Goal: Information Seeking & Learning: Learn about a topic

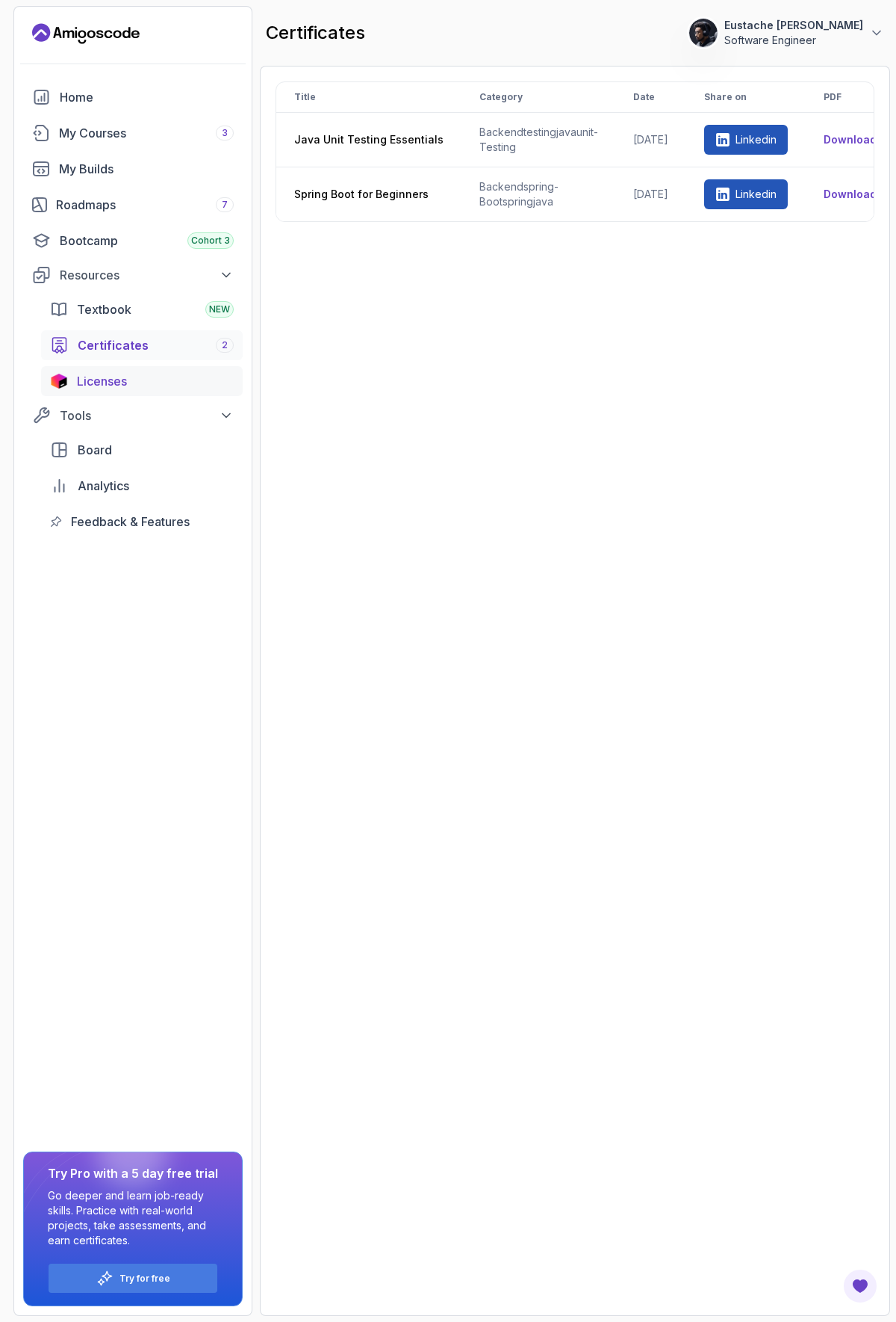
click at [100, 383] on span "Licenses" at bounding box center [102, 381] width 50 height 18
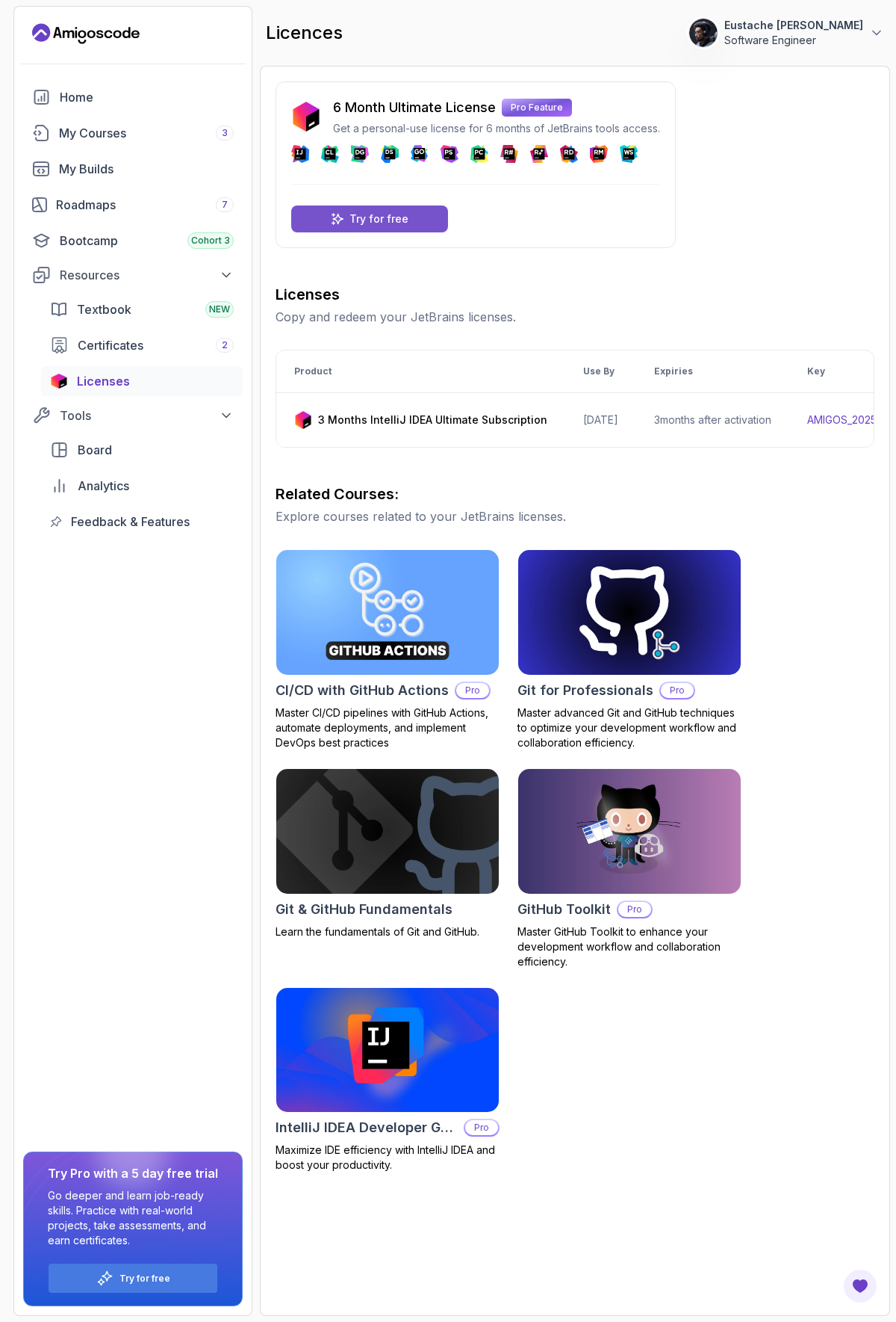
click at [393, 222] on p "Try for free" at bounding box center [378, 219] width 59 height 15
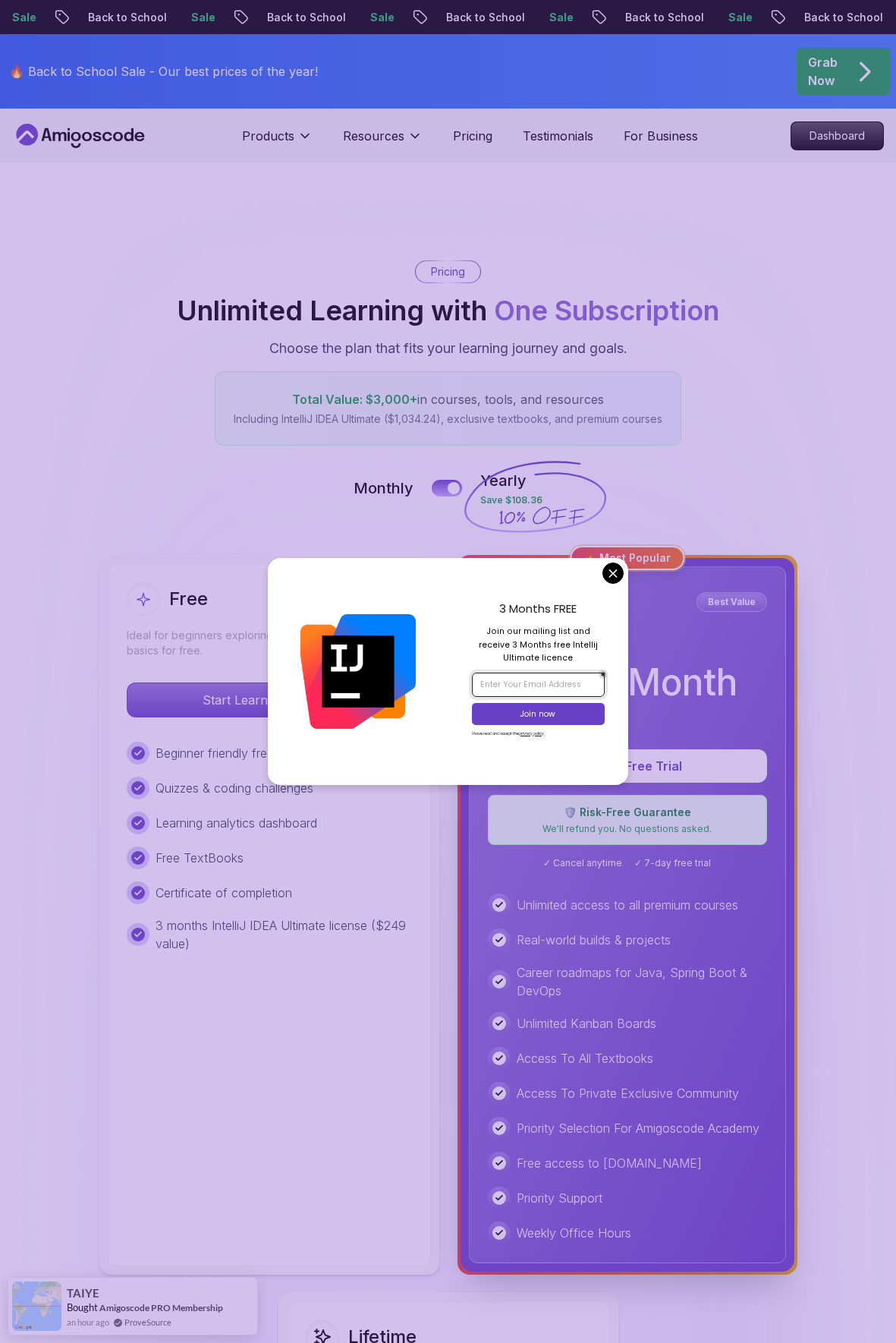
click at [534, 617] on input "email" at bounding box center [538, 685] width 132 height 24
type input "eustachekamala.dev@gmail.com"
click at [561, 617] on p "Join now" at bounding box center [539, 713] width 108 height 12
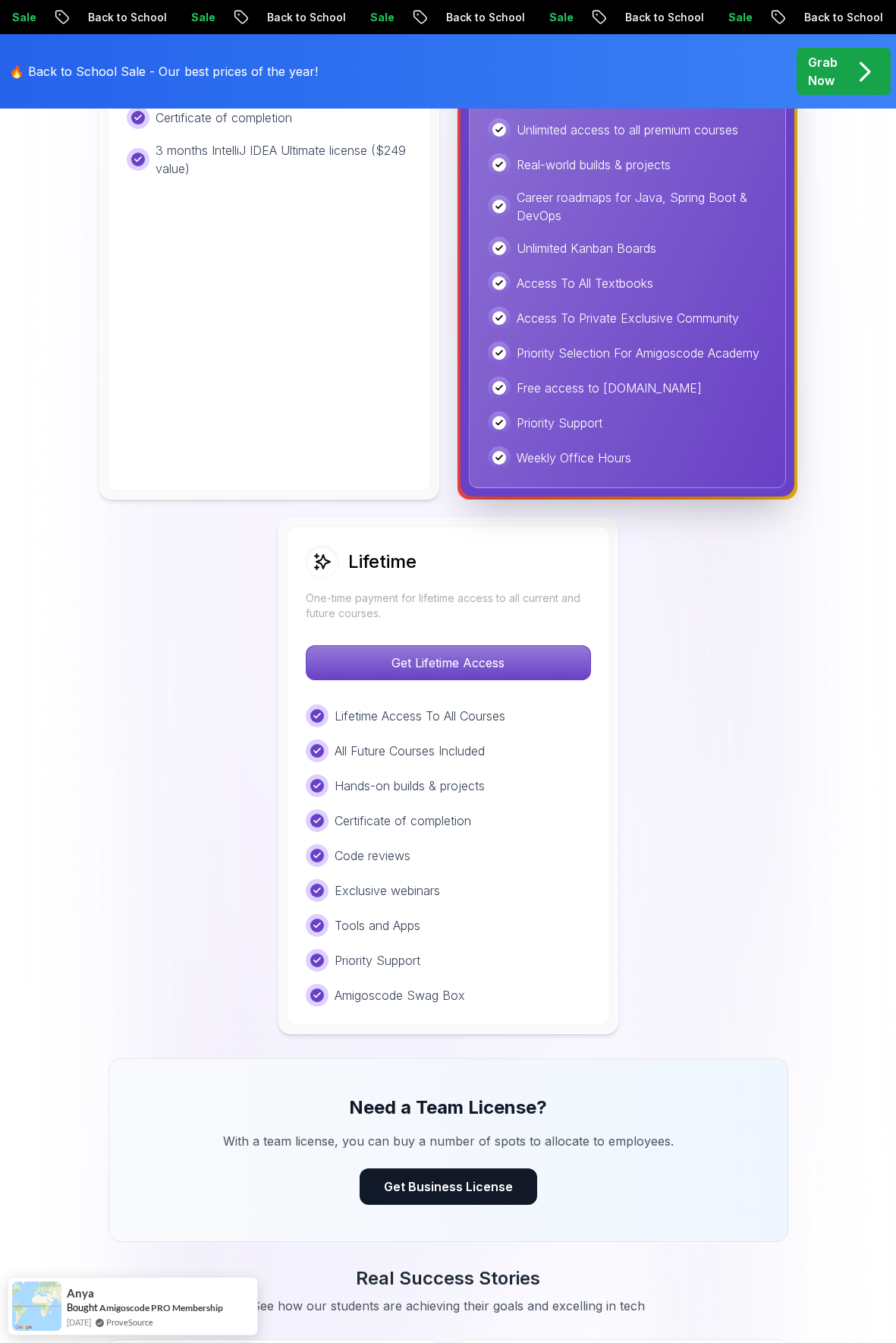
scroll to position [1025, 0]
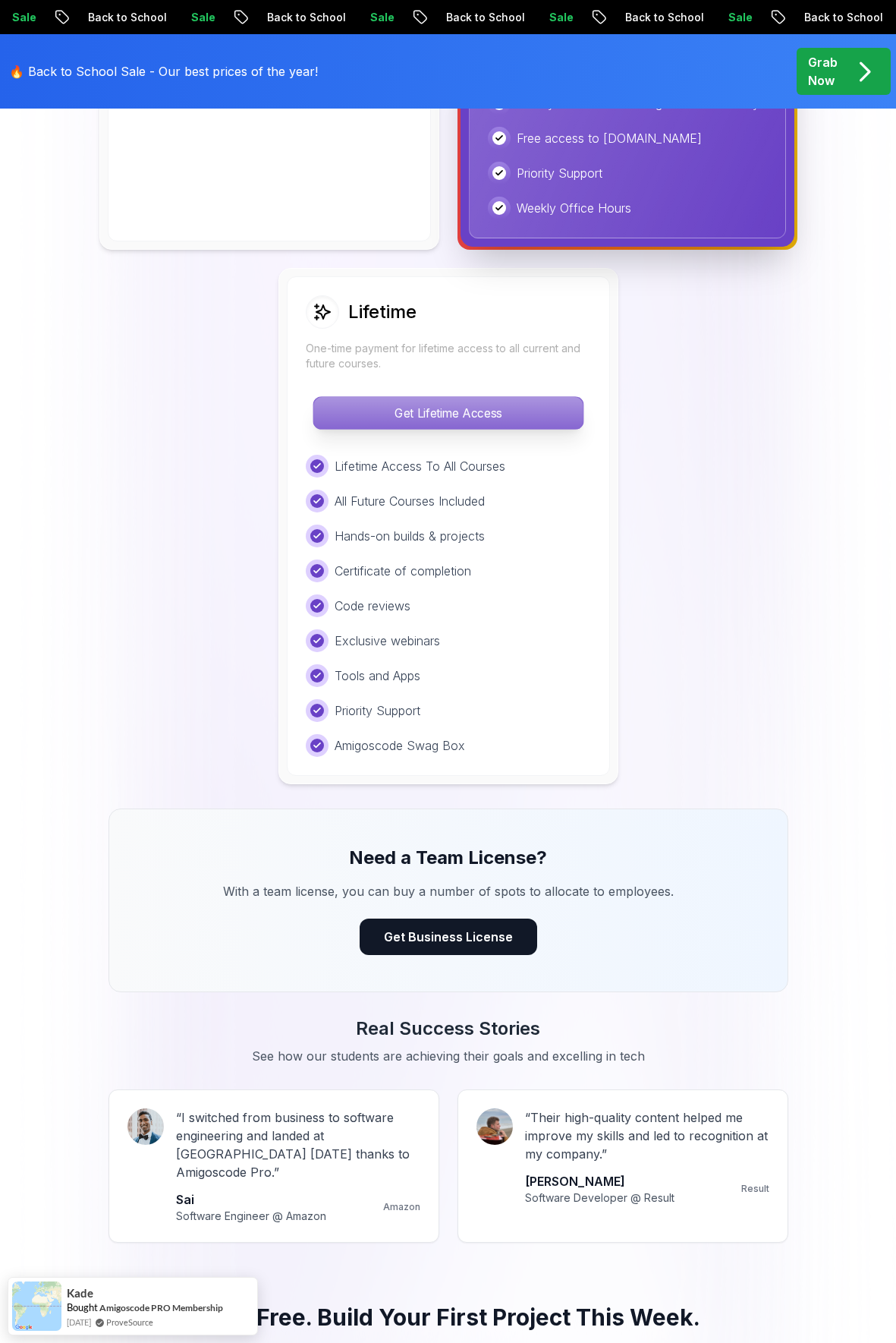
click at [447, 424] on p "Get Lifetime Access" at bounding box center [448, 413] width 269 height 32
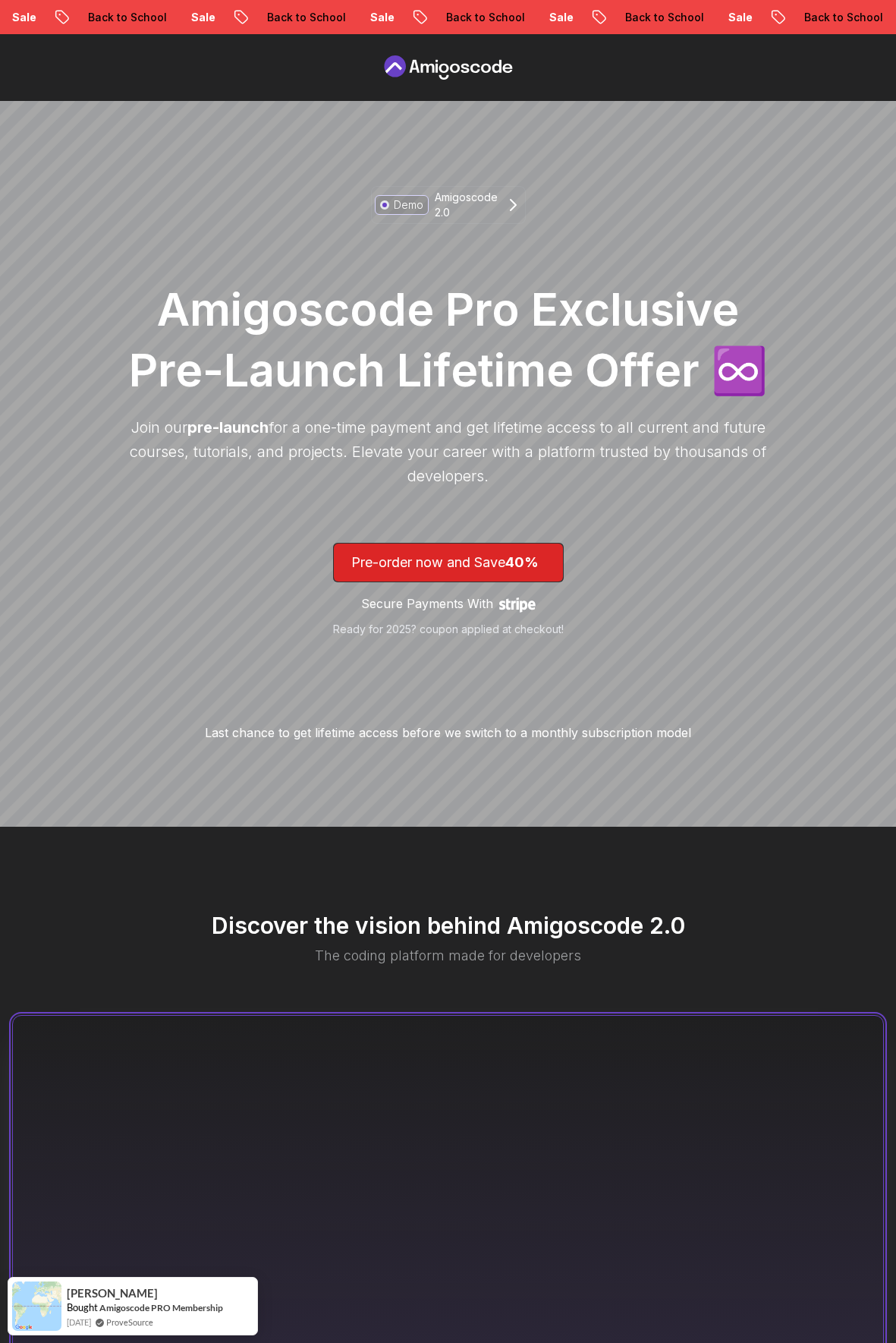
scroll to position [456, 0]
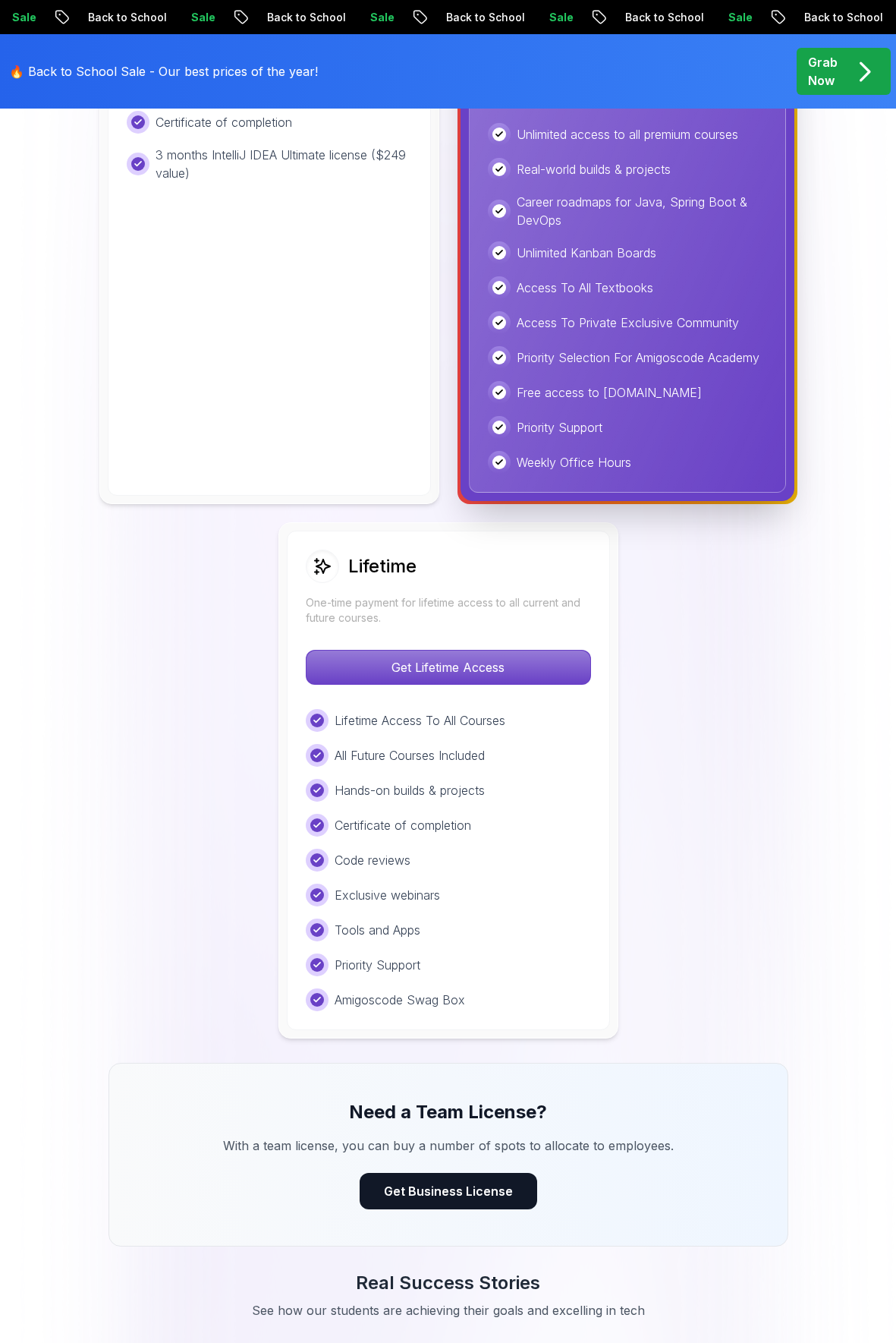
scroll to position [341, 0]
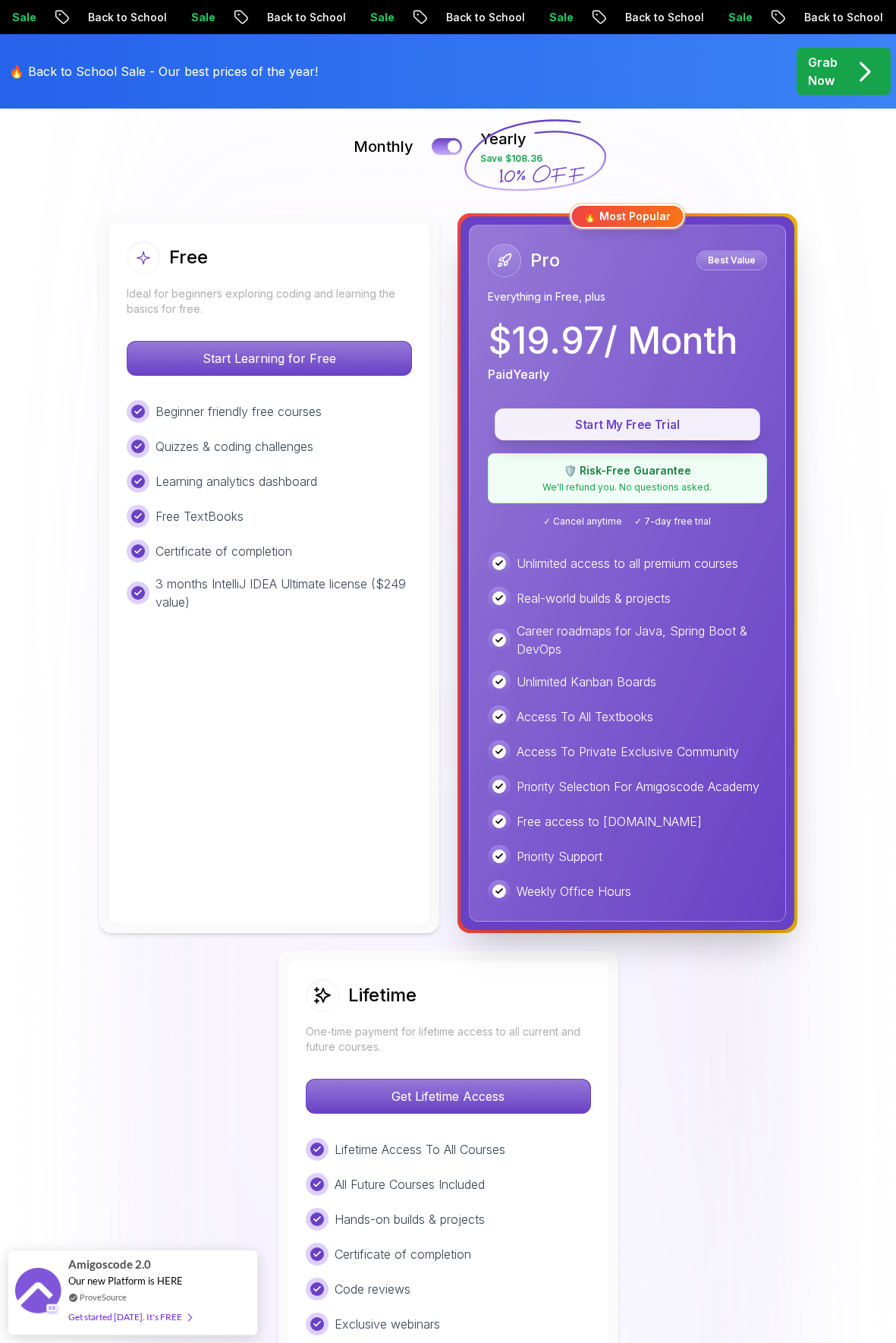
drag, startPoint x: 687, startPoint y: 422, endPoint x: 678, endPoint y: 416, distance: 10.8
click at [681, 422] on p "Start My Free Trial" at bounding box center [628, 424] width 231 height 17
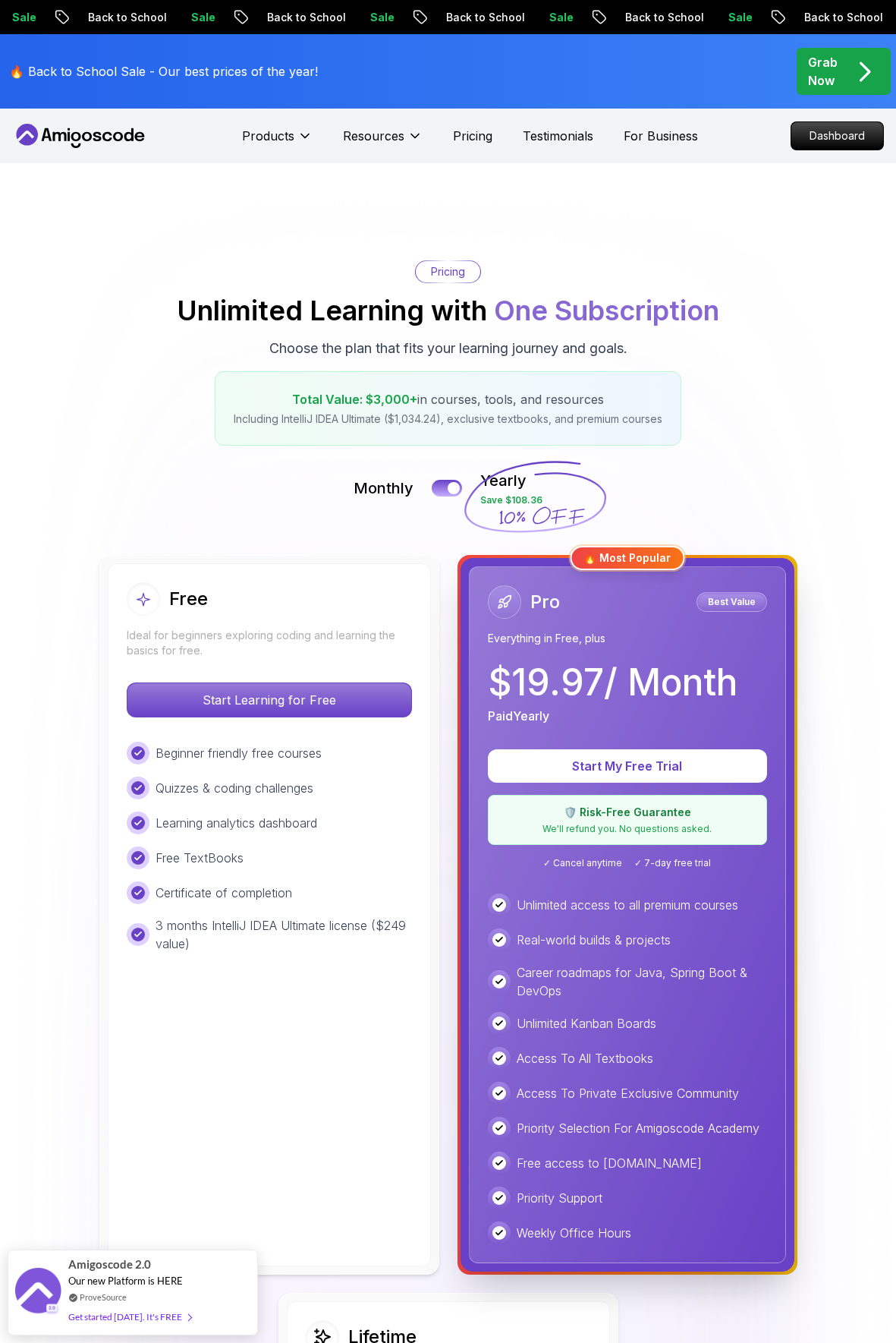
click at [882, 71] on span "pre-order" at bounding box center [844, 71] width 95 height 47
click at [864, 74] on icon "pre-order" at bounding box center [864, 71] width 30 height 30
click at [833, 77] on p "Grab Now" at bounding box center [823, 71] width 30 height 36
click at [864, 68] on icon "pre-order" at bounding box center [864, 71] width 30 height 30
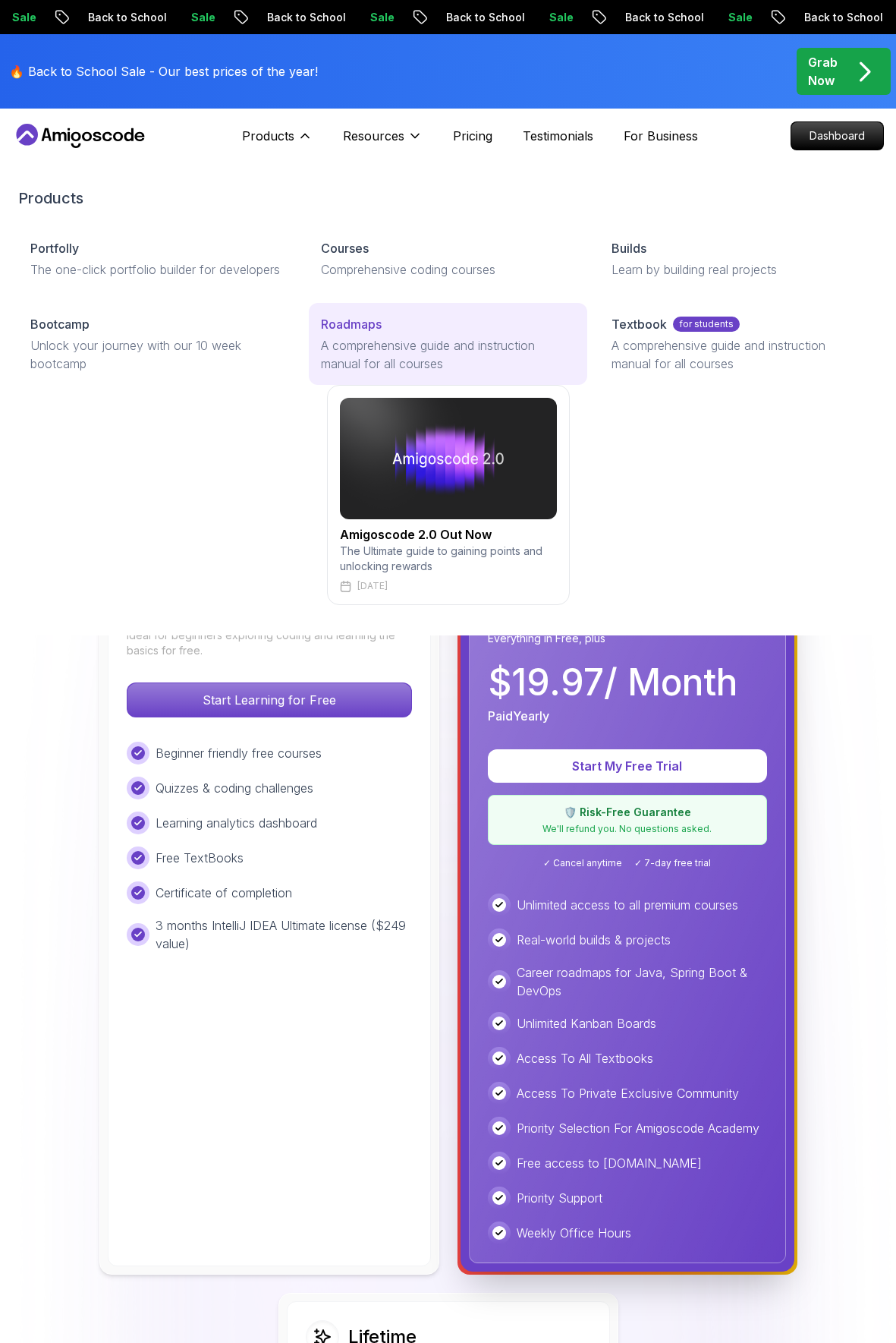
click at [385, 353] on link "Roadmaps A comprehensive guide and instruction manual for all courses" at bounding box center [448, 343] width 278 height 82
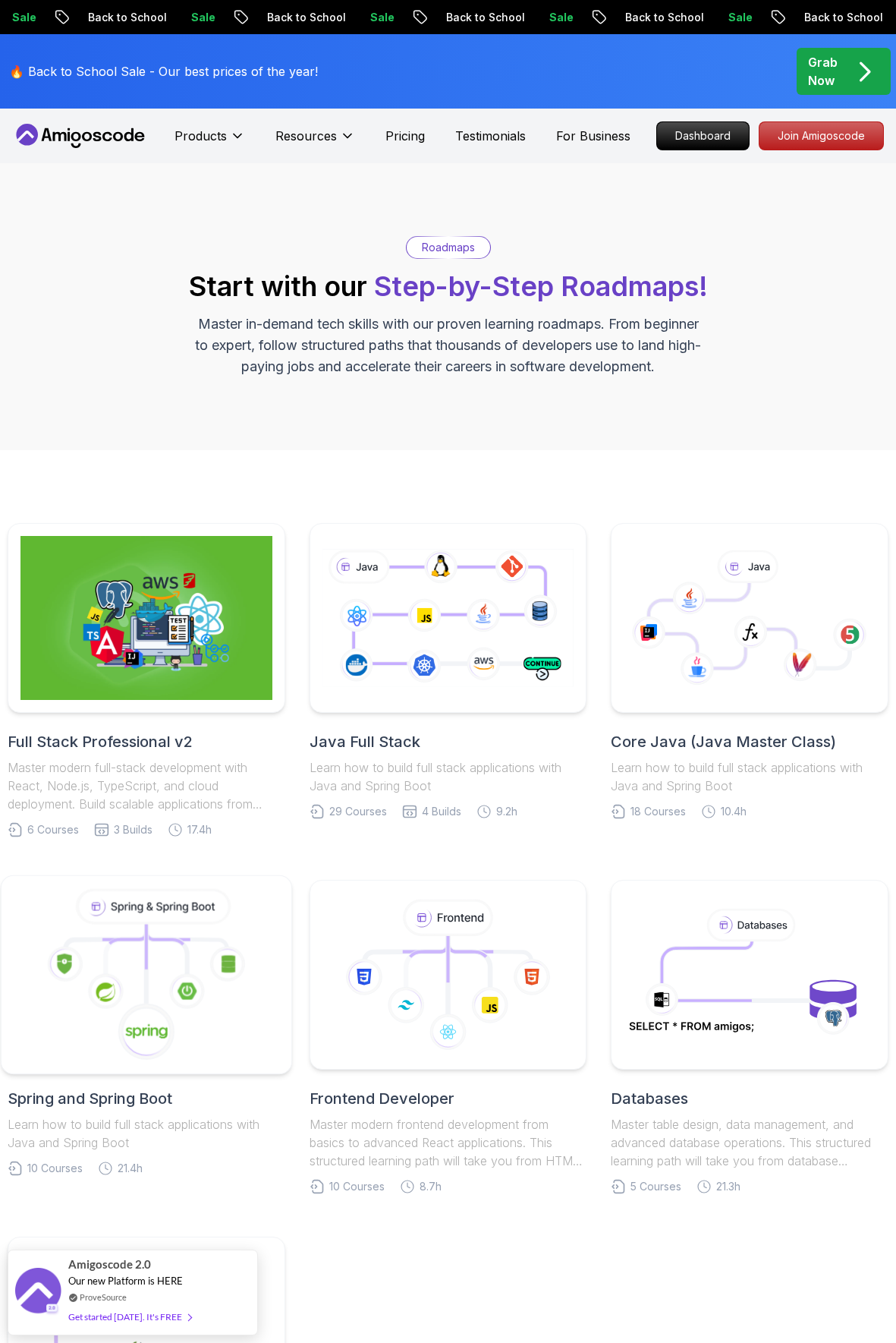
click at [174, 975] on icon at bounding box center [187, 991] width 36 height 36
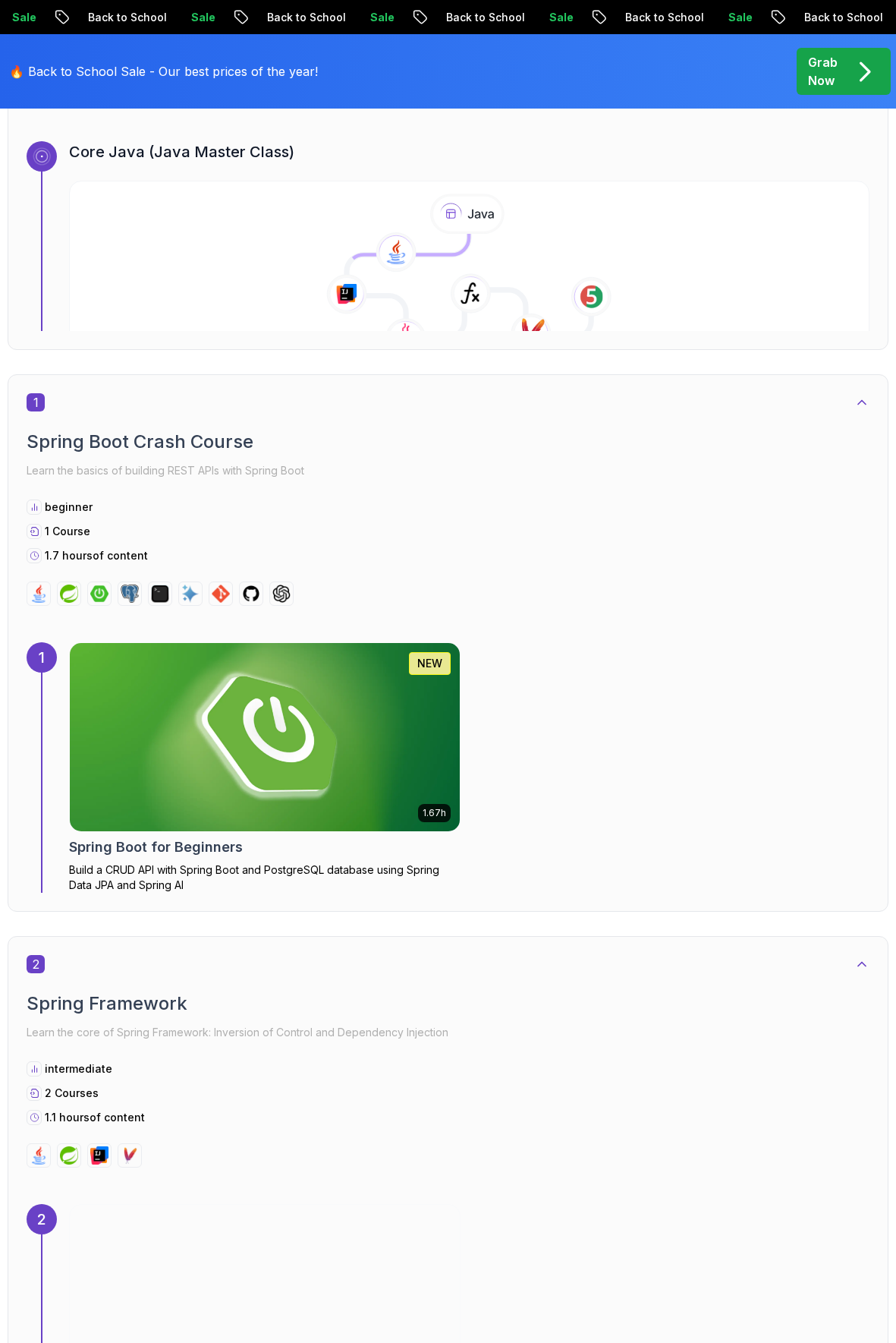
scroll to position [113, 0]
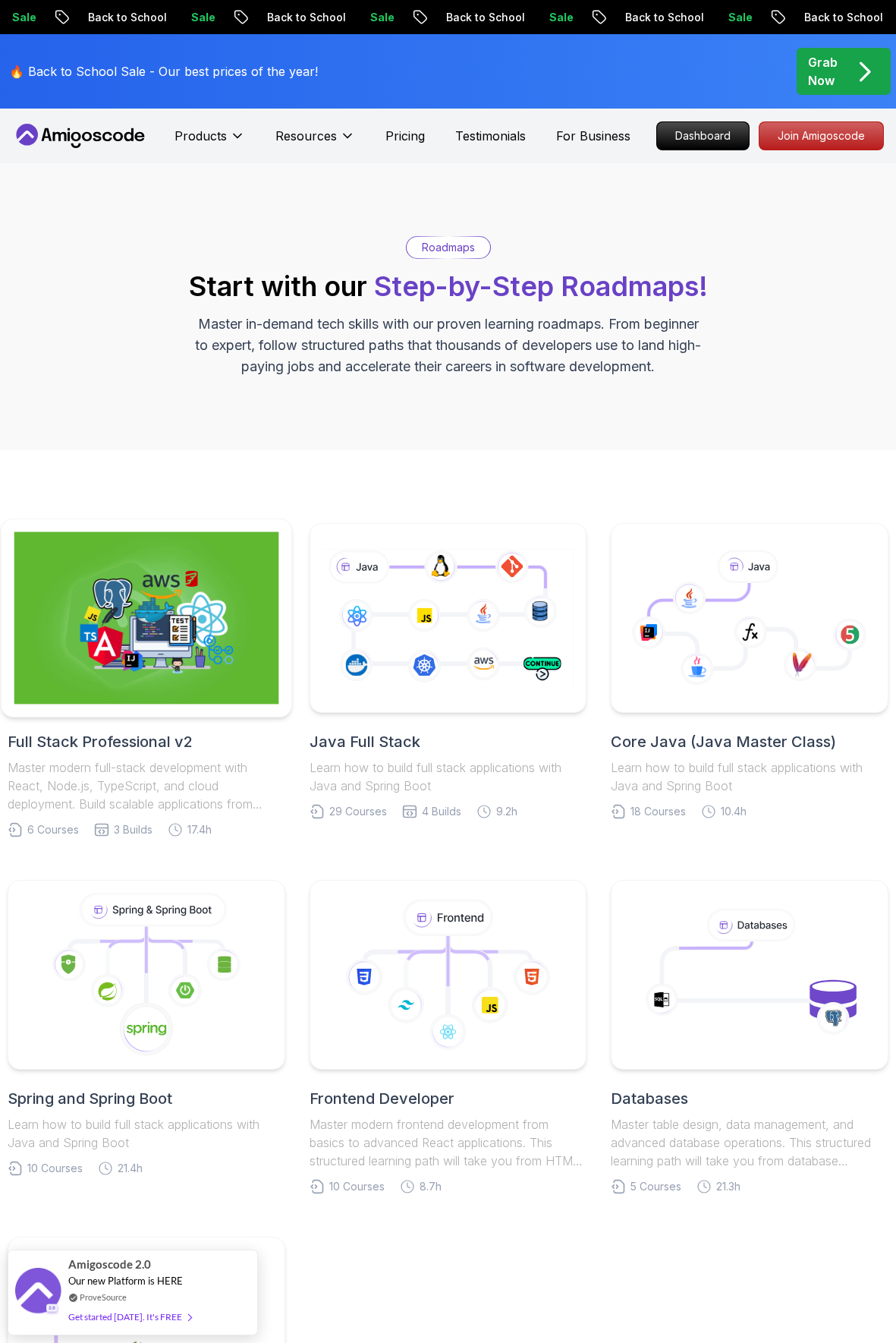
click at [149, 622] on img at bounding box center [146, 618] width 264 height 172
click at [192, 595] on img at bounding box center [146, 618] width 264 height 172
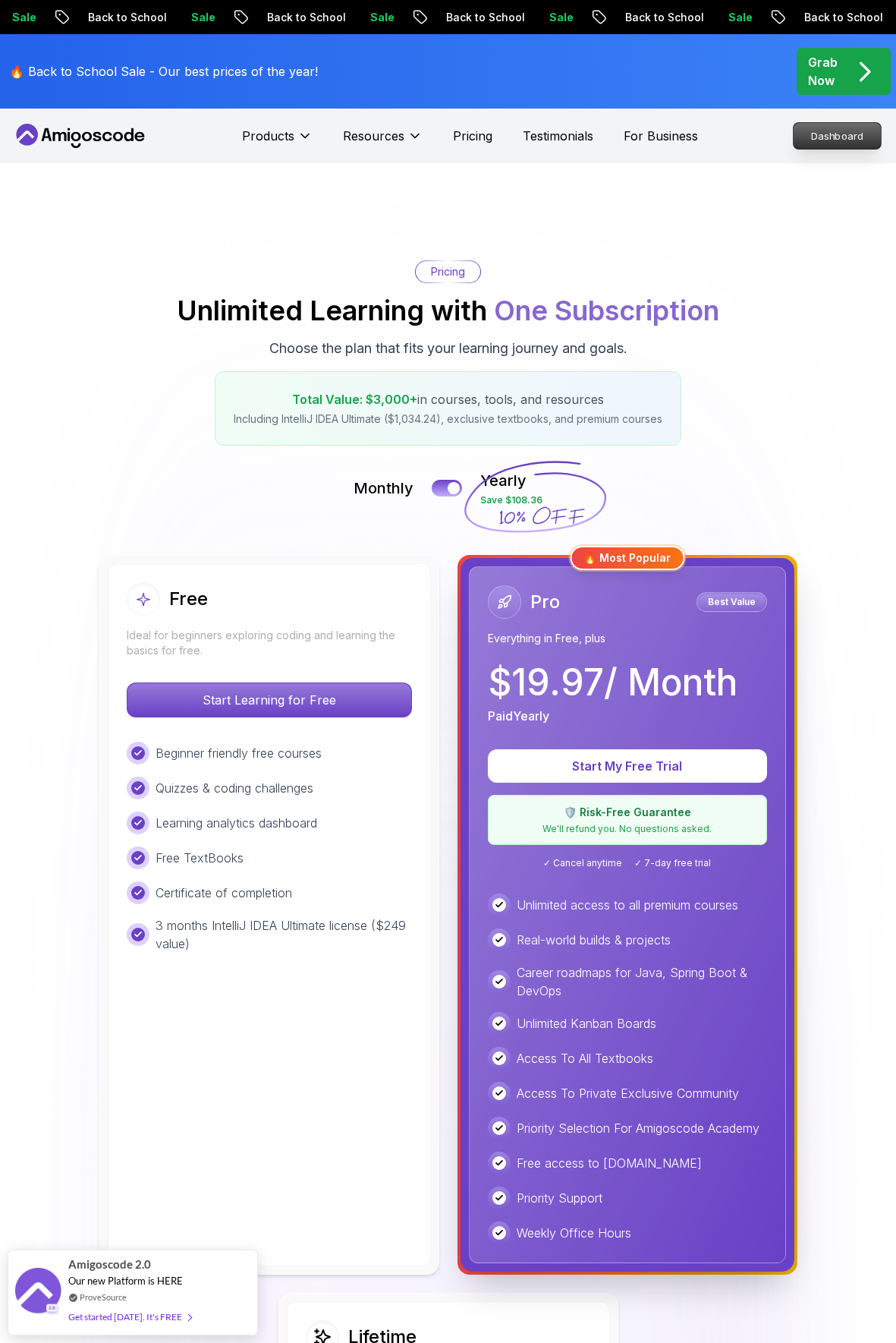
click at [826, 127] on p "Dashboard" at bounding box center [837, 136] width 87 height 26
